Goal: Navigation & Orientation: Find specific page/section

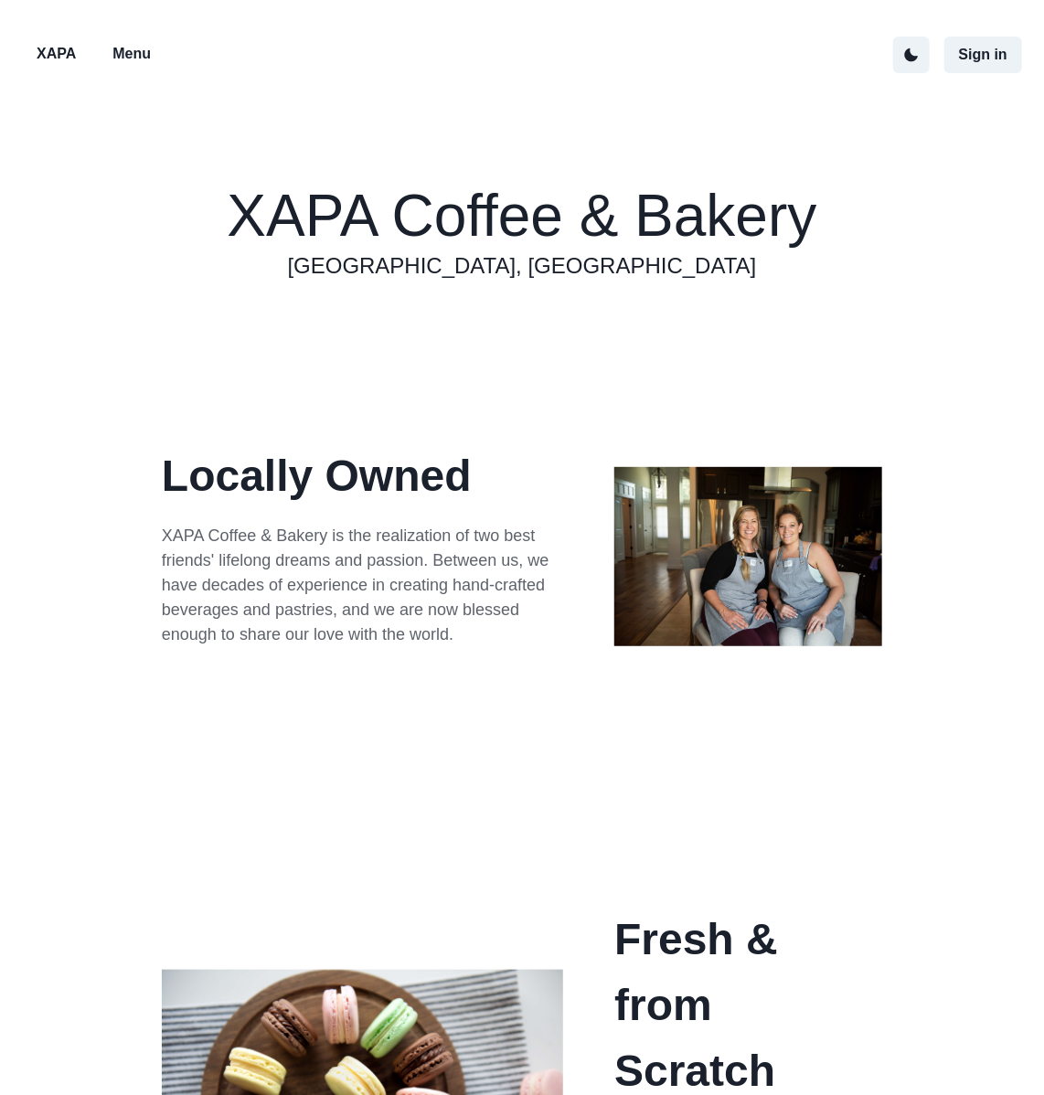
click at [117, 54] on p "Menu" at bounding box center [131, 54] width 38 height 22
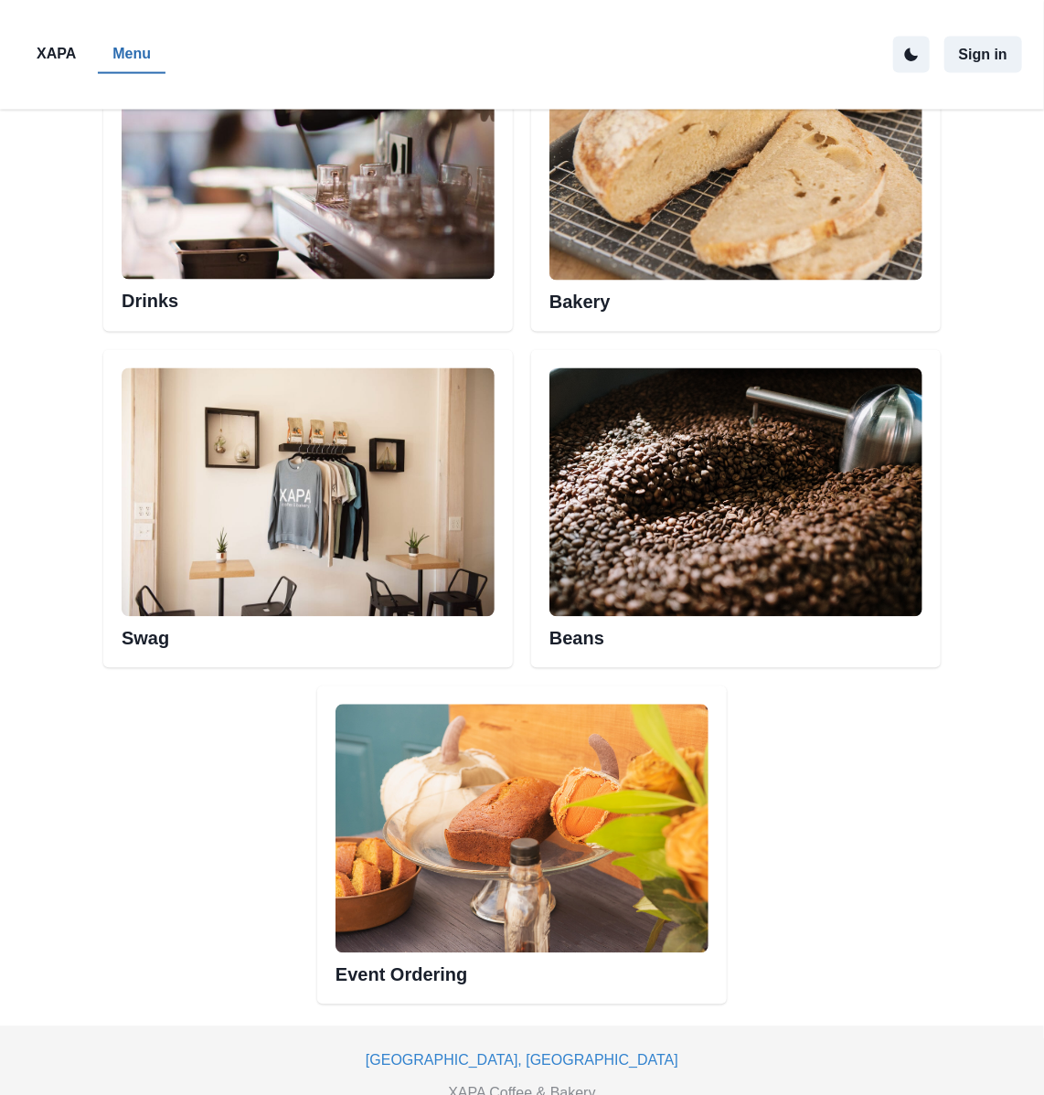
scroll to position [1020, 0]
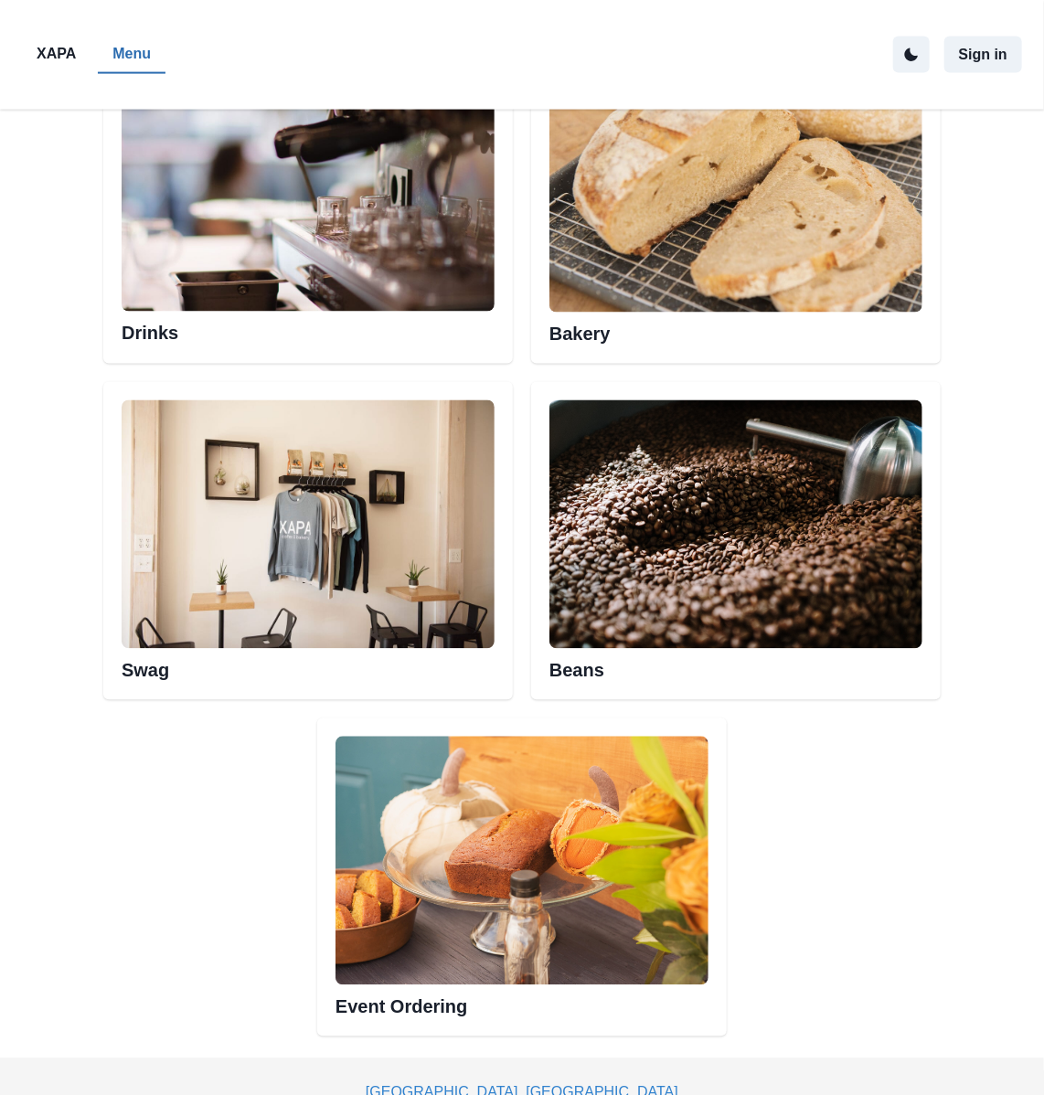
click at [764, 348] on div "Bakery" at bounding box center [735, 205] width 409 height 318
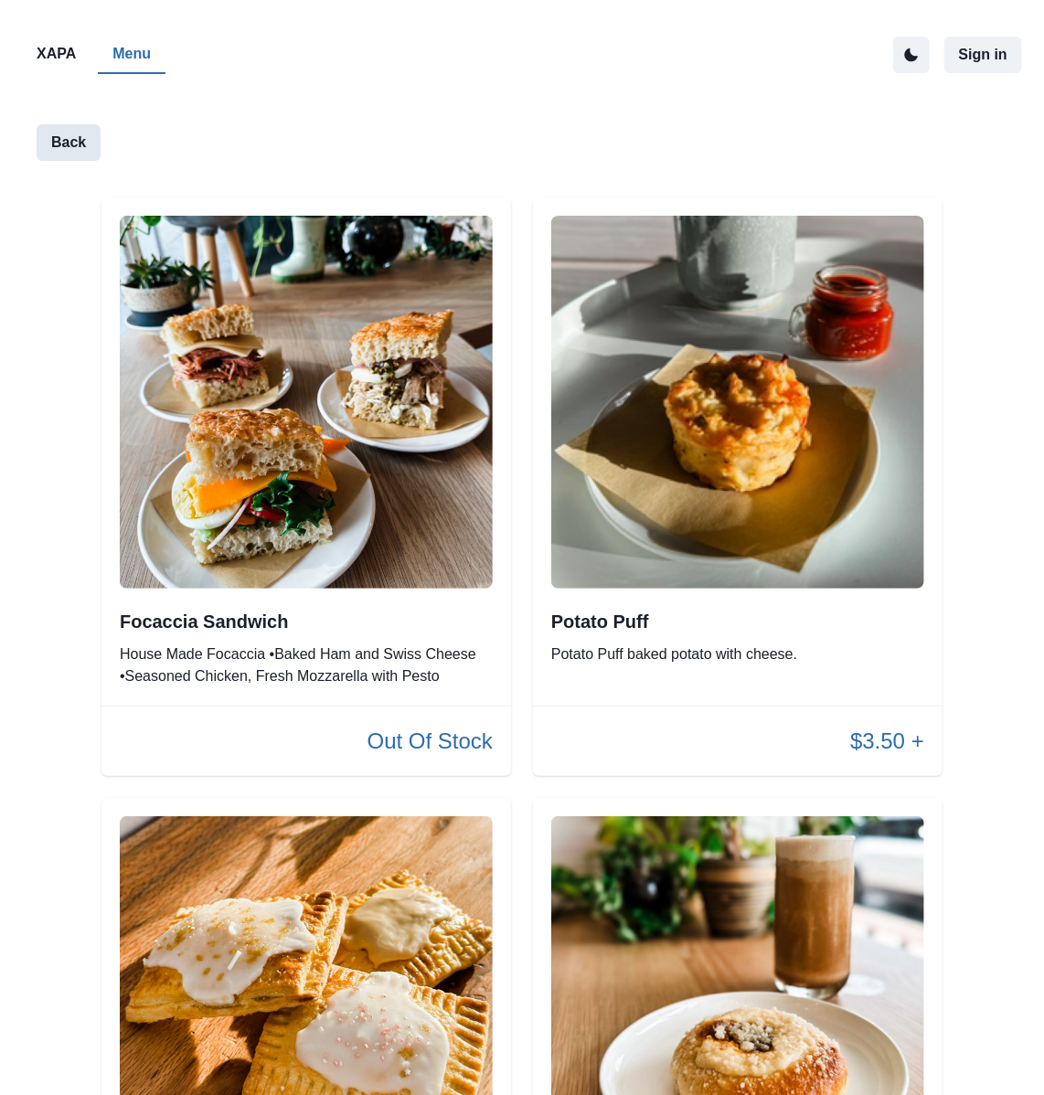
click at [48, 133] on button "Back" at bounding box center [69, 142] width 64 height 37
